Goal: Transaction & Acquisition: Subscribe to service/newsletter

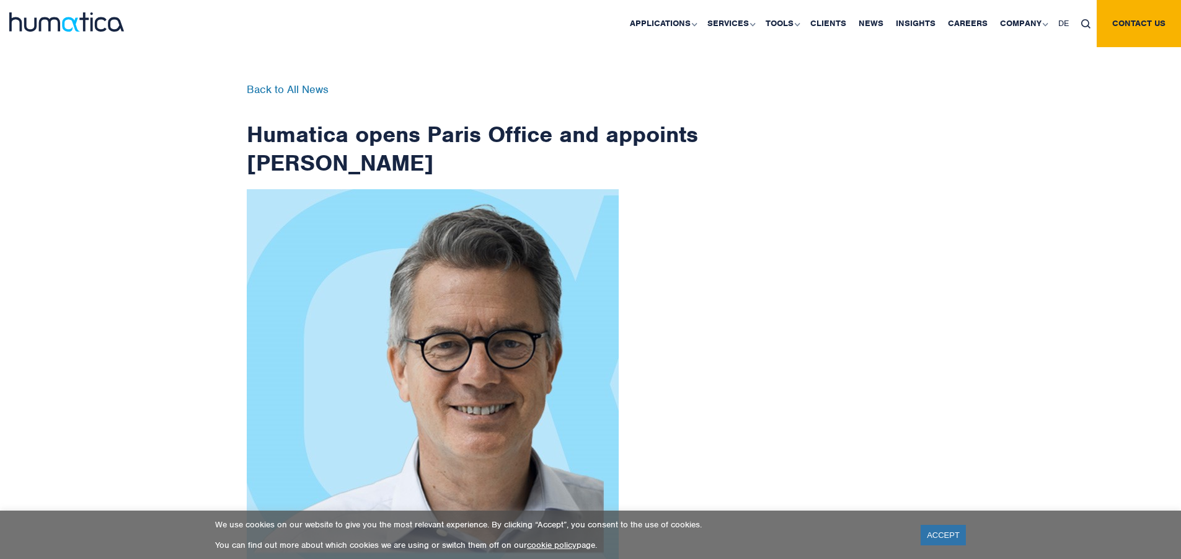
scroll to position [1978, 0]
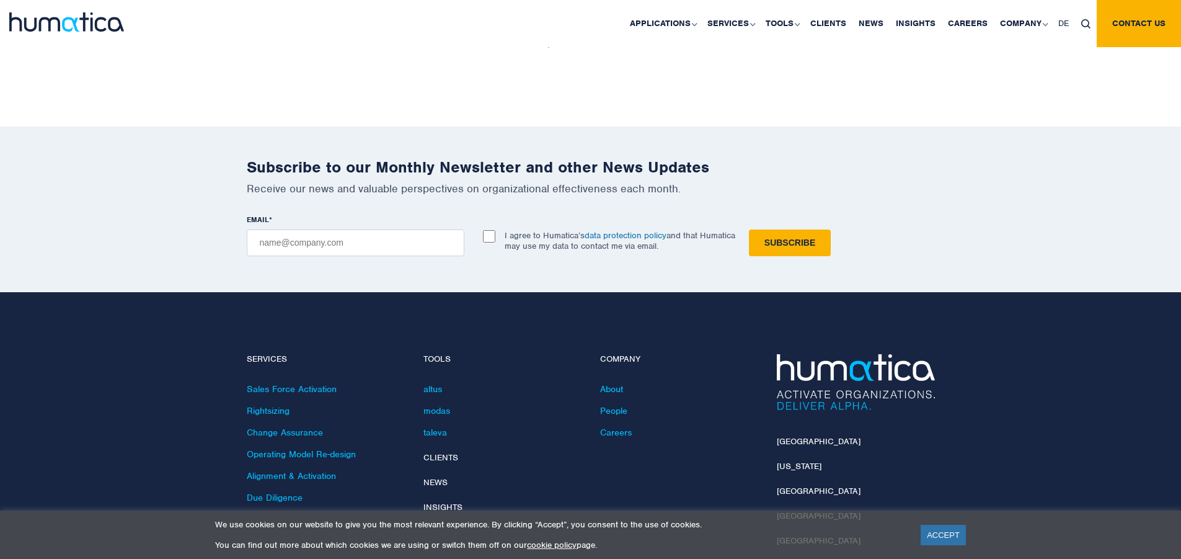
checkbox input "true"
type input "[EMAIL_ADDRESS][DOMAIN_NAME]"
click at [749, 229] on input "Subscribe" at bounding box center [790, 242] width 82 height 27
